Goal: Obtain resource: Obtain resource

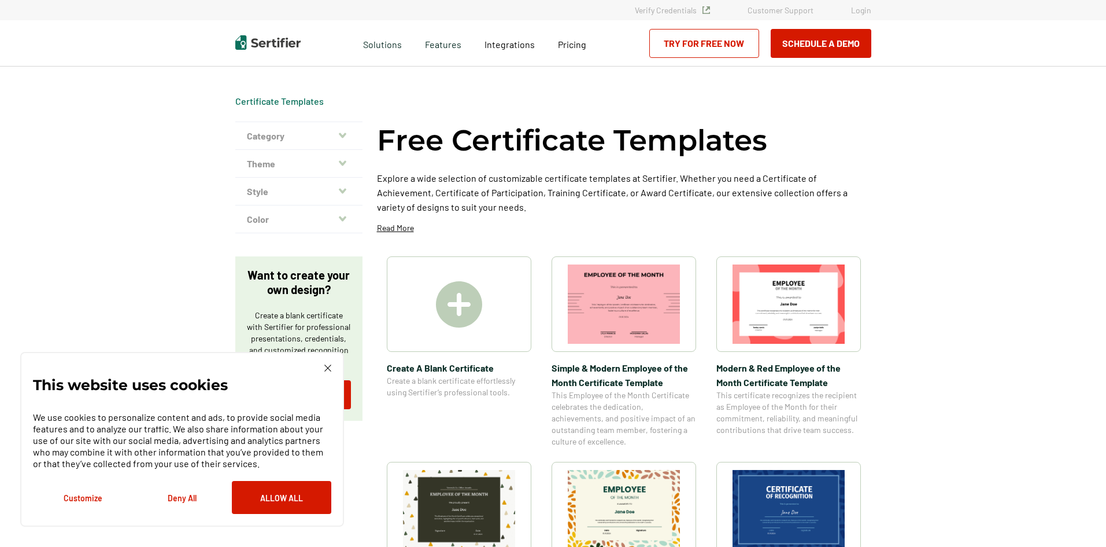
click at [325, 367] on img at bounding box center [327, 367] width 7 height 7
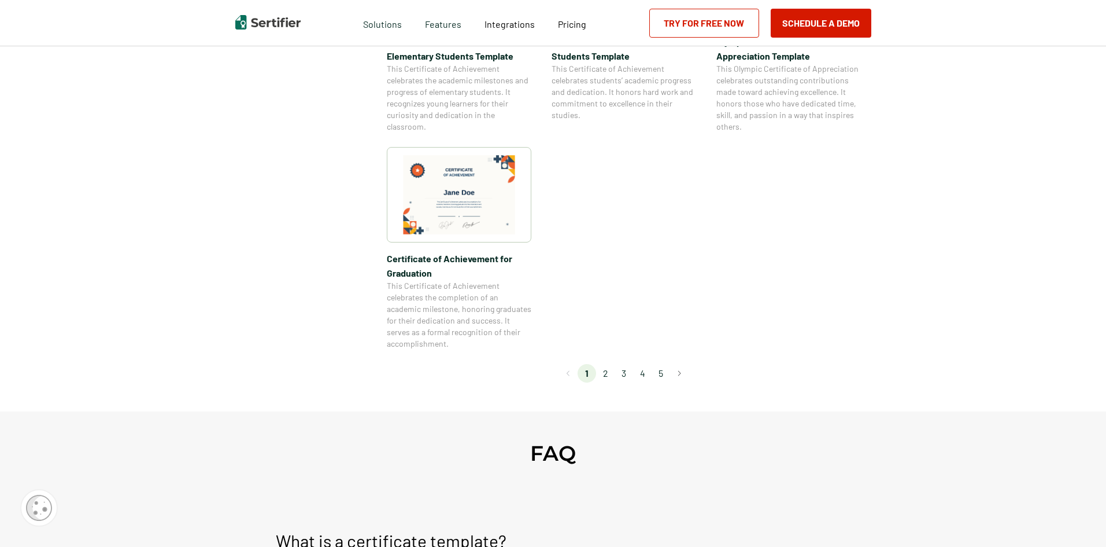
scroll to position [983, 0]
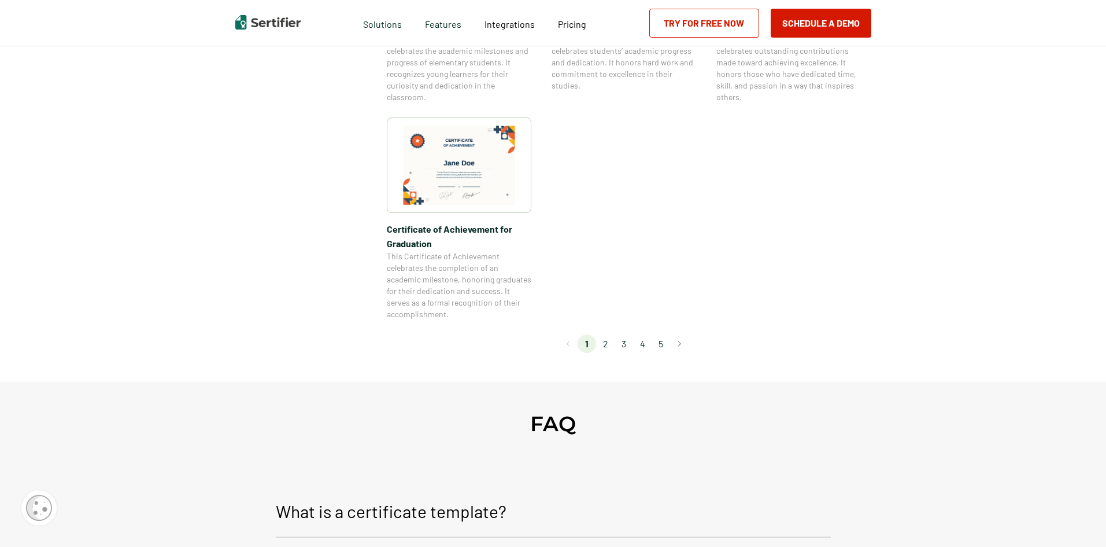
click at [609, 346] on li "2" at bounding box center [605, 343] width 19 height 19
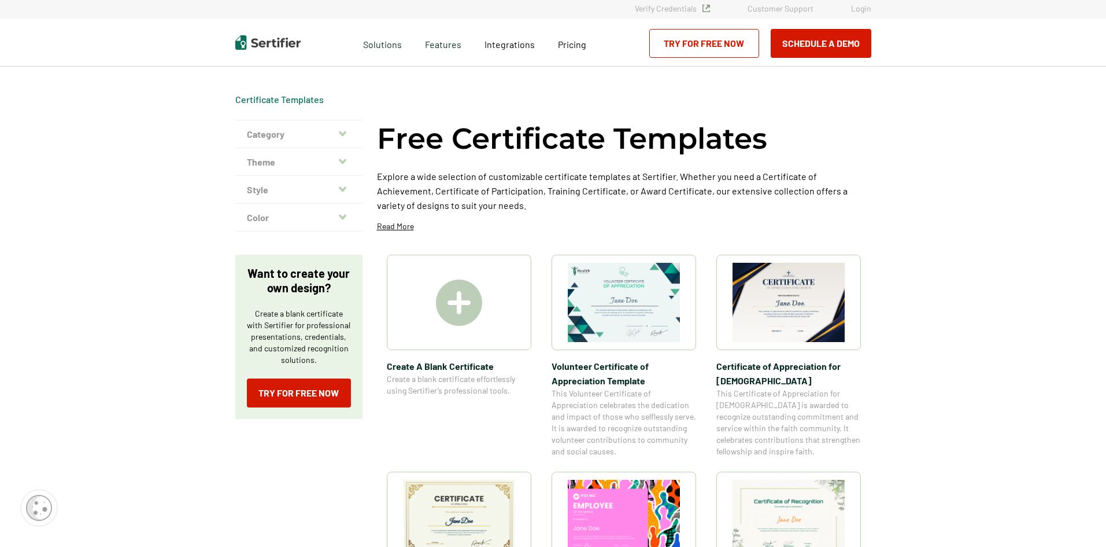
scroll to position [0, 0]
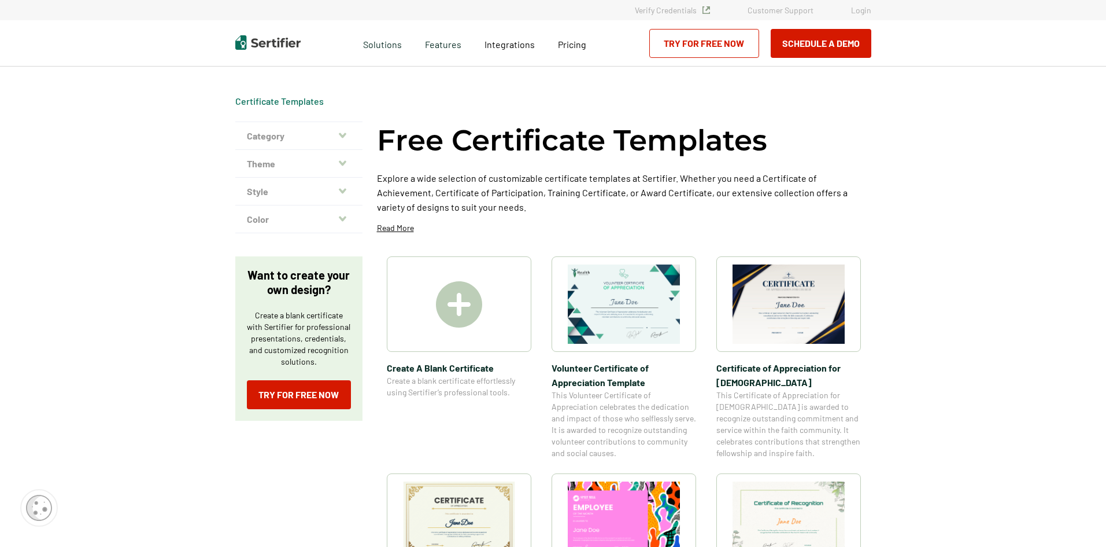
click at [794, 323] on img at bounding box center [789, 303] width 112 height 79
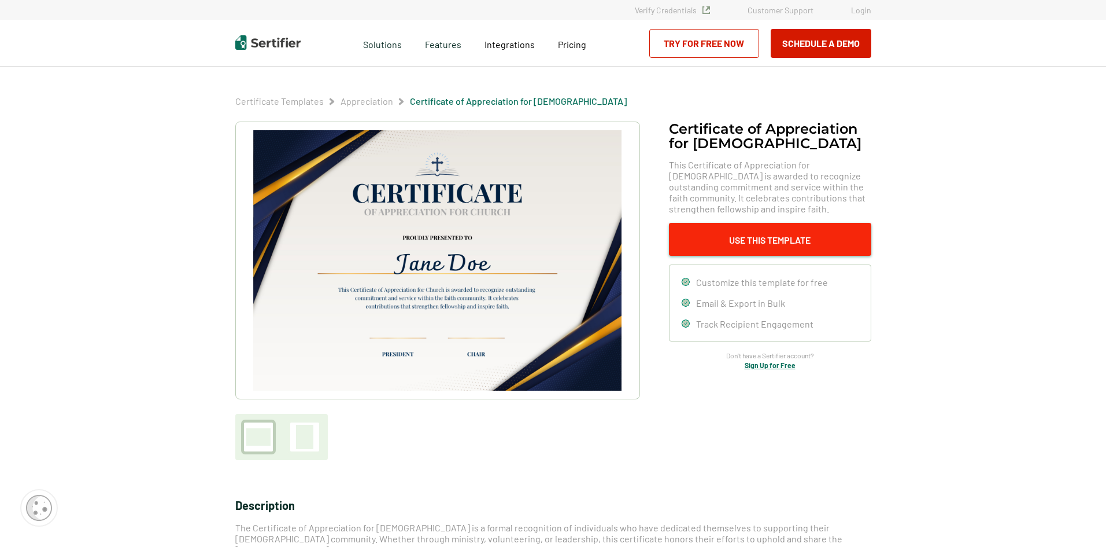
click at [741, 247] on button "Use This Template" at bounding box center [770, 239] width 202 height 33
